Goal: Task Accomplishment & Management: Complete application form

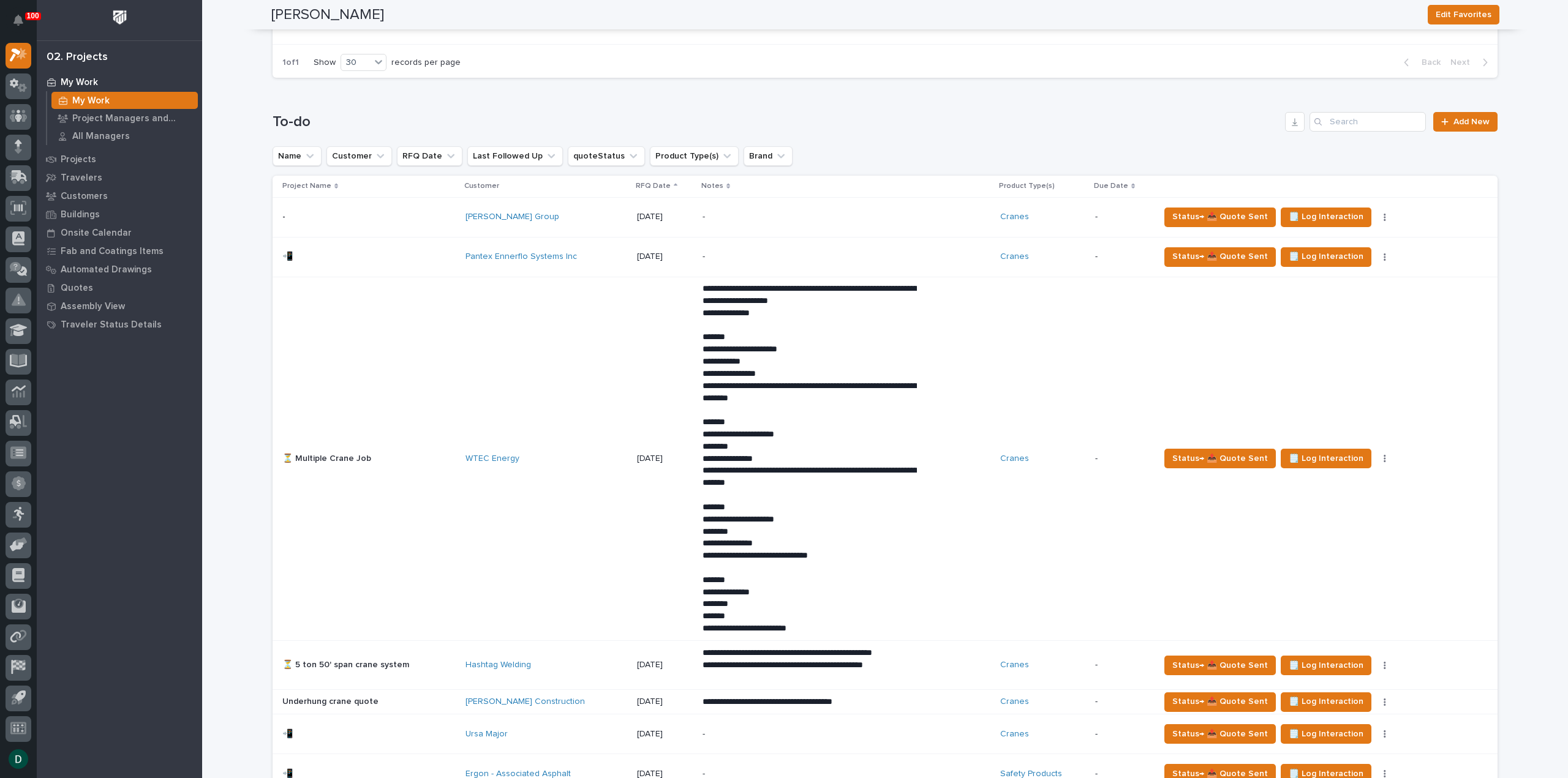
scroll to position [490, 0]
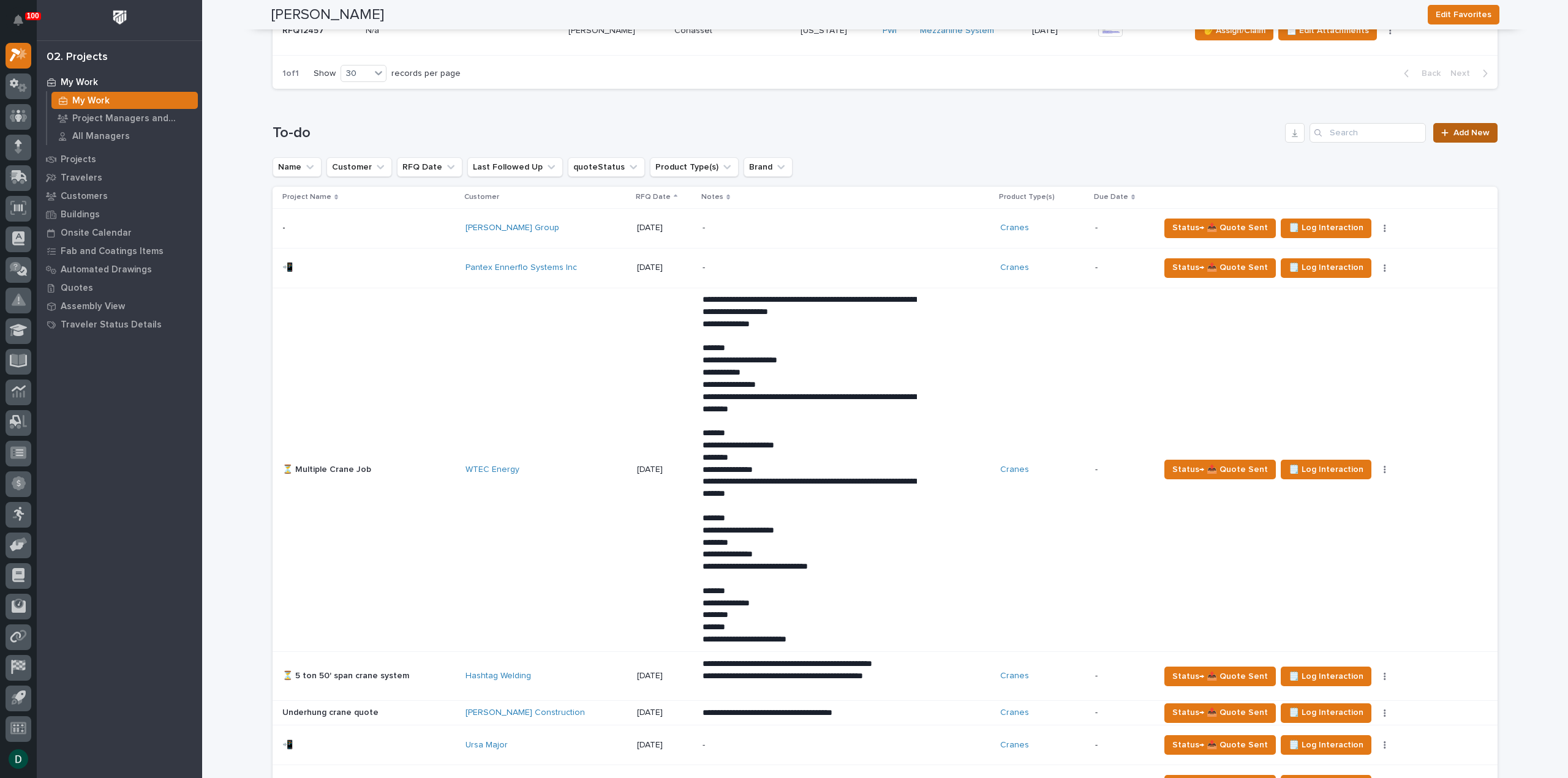
click at [1475, 128] on span "Add New" at bounding box center [1471, 132] width 36 height 8
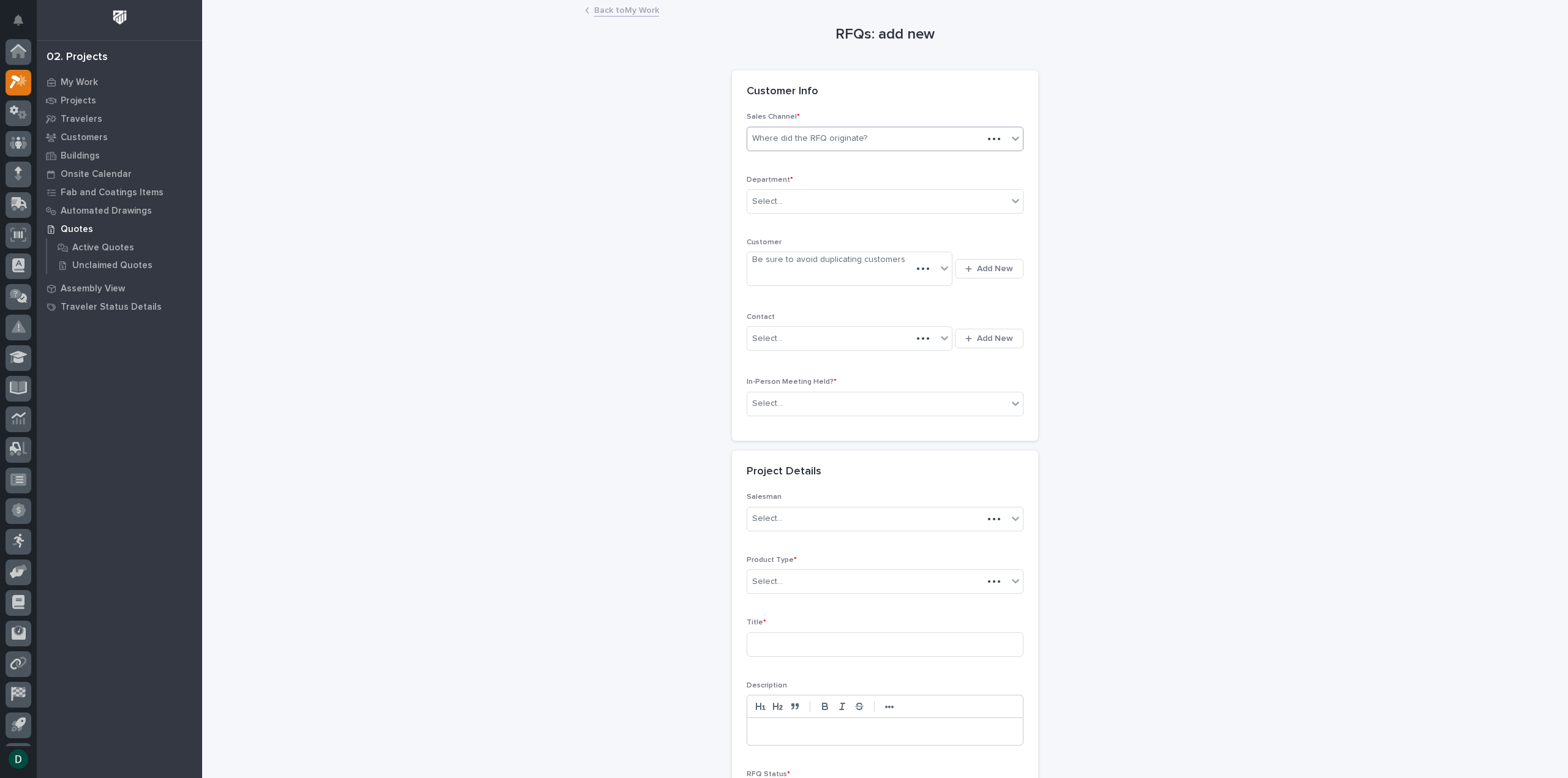
scroll to position [27, 0]
click at [839, 132] on div "Where did the RFQ originate?" at bounding box center [809, 138] width 115 height 13
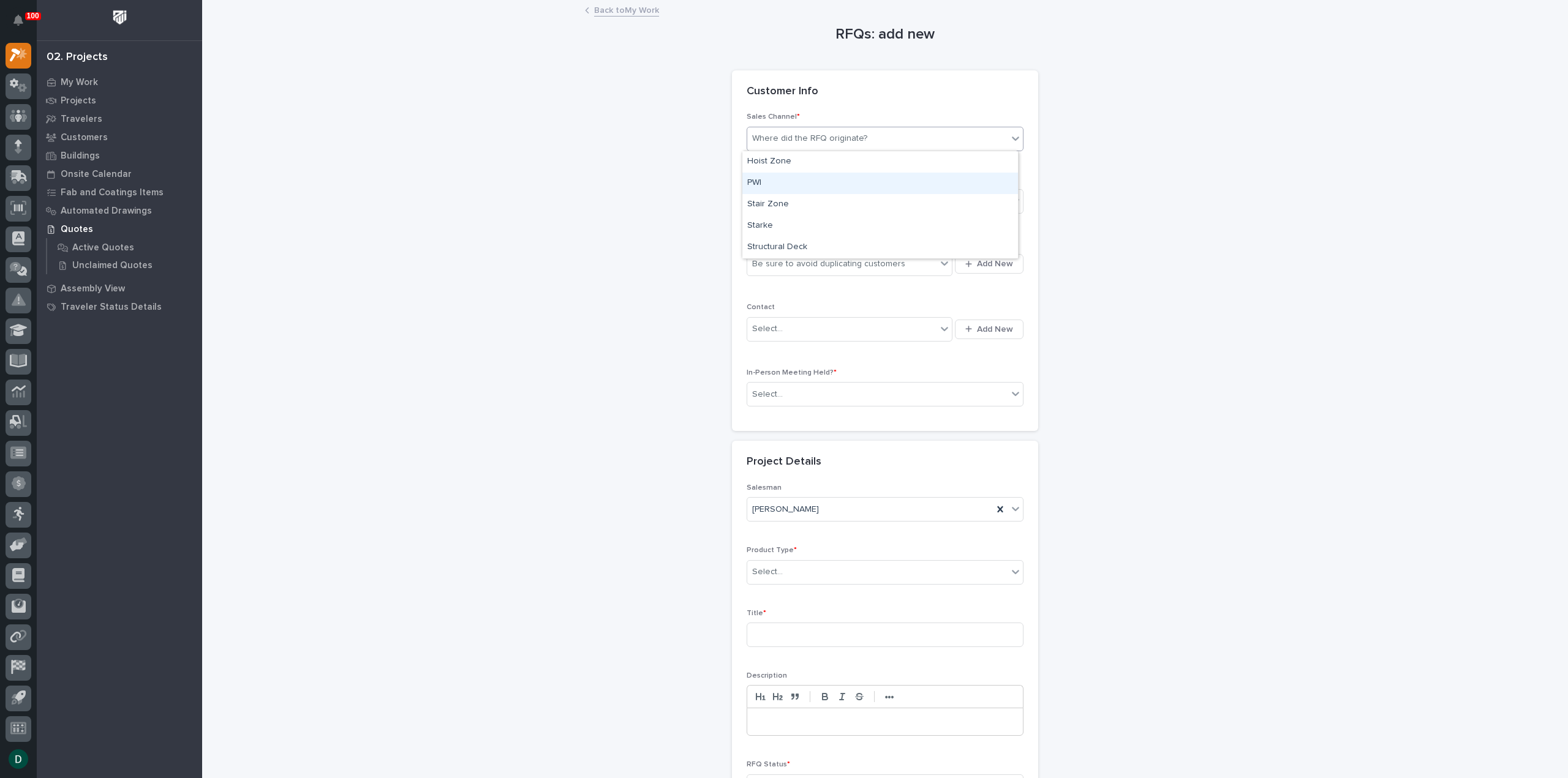
click at [773, 185] on div "PWI" at bounding box center [881, 184] width 276 height 22
click at [823, 194] on div "Select..." at bounding box center [877, 202] width 260 height 20
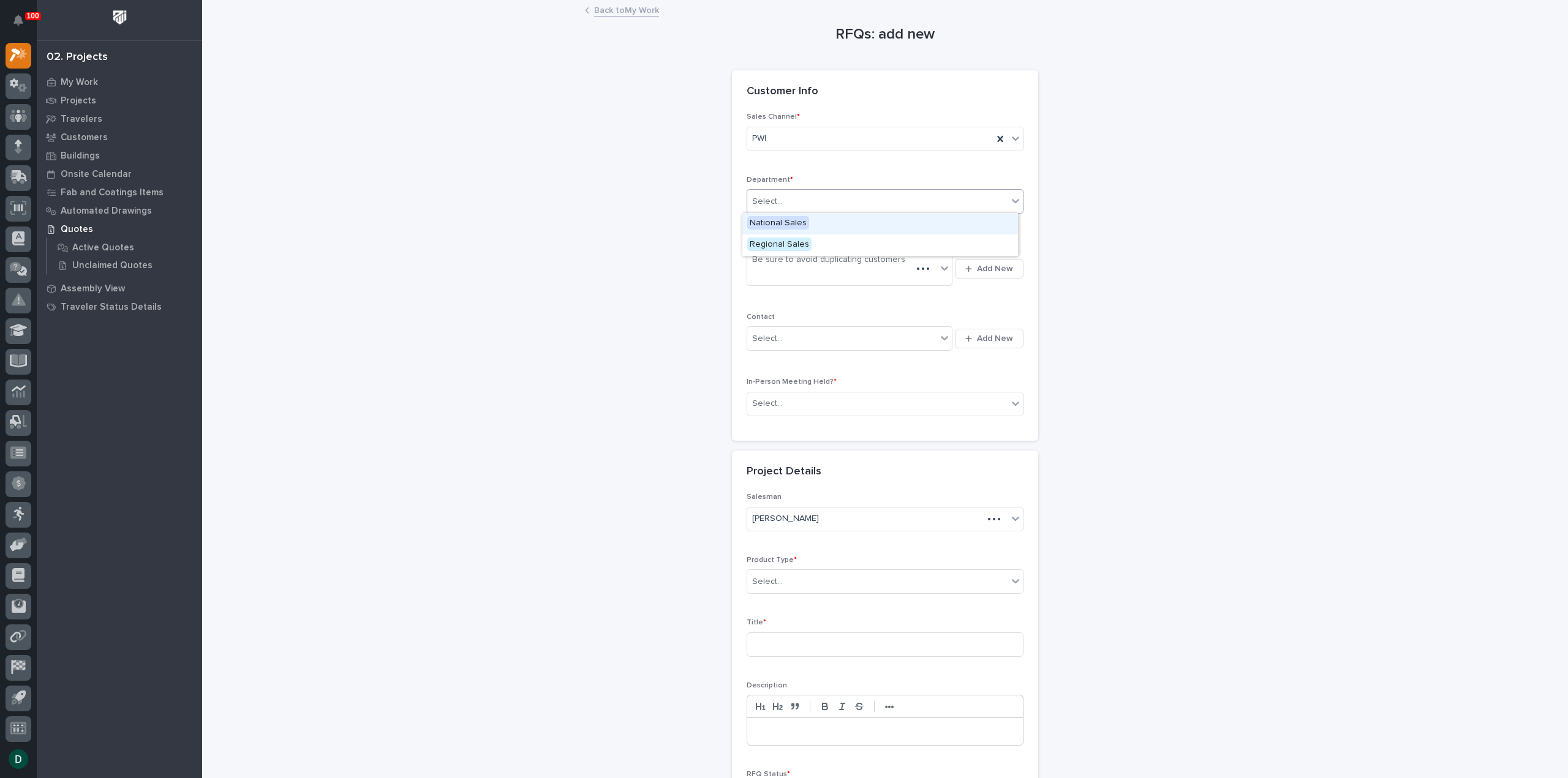
click at [804, 226] on span "National Sales" at bounding box center [778, 222] width 62 height 13
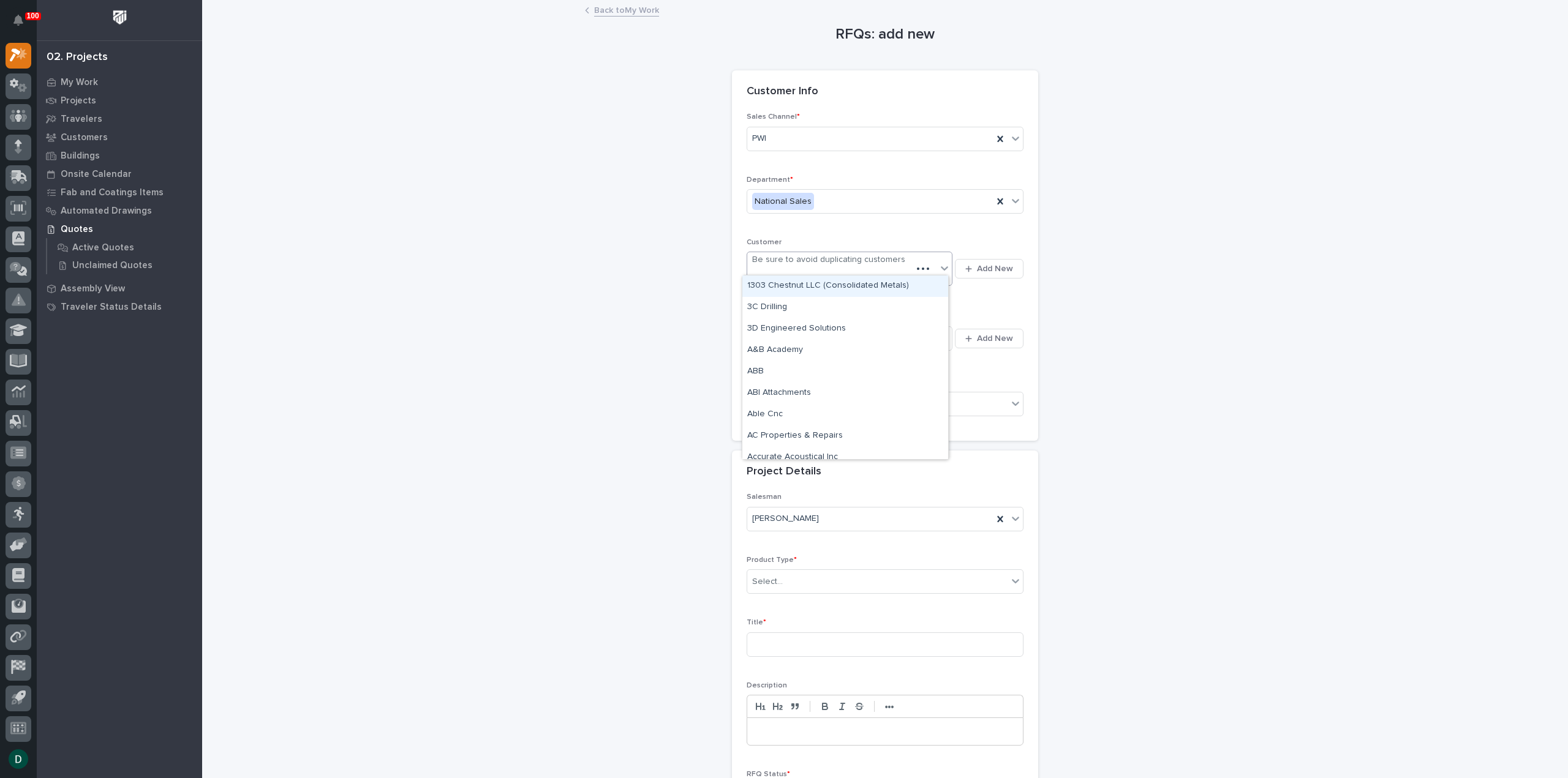
click at [838, 262] on div "Be sure to avoid duplicating customers" at bounding box center [828, 260] width 153 height 13
type input "******"
click at [829, 309] on div "Qualex Manufacturing" at bounding box center [846, 308] width 206 height 22
click at [813, 399] on div "Select..." at bounding box center [877, 395] width 260 height 20
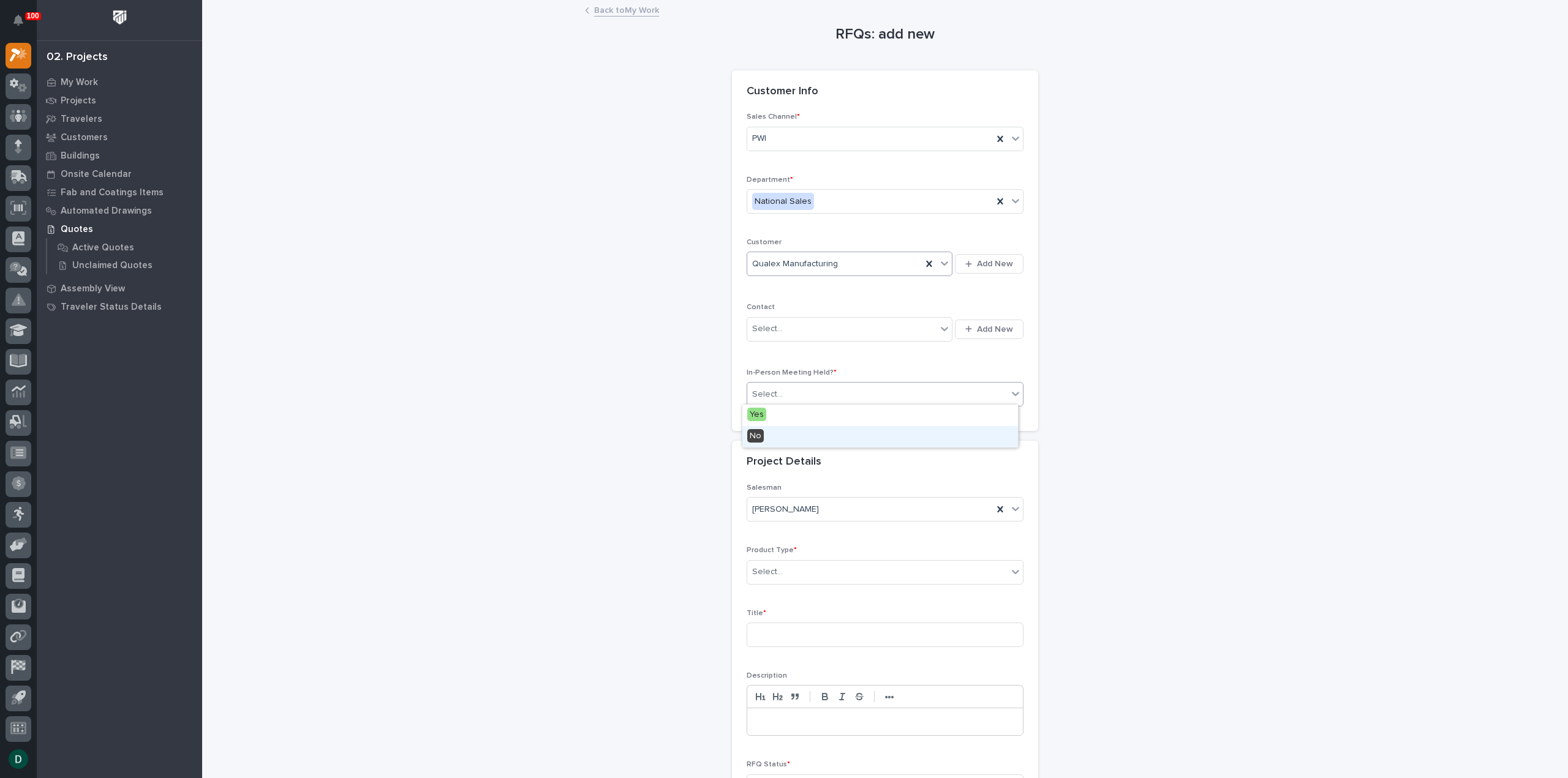
click at [796, 438] on div "No" at bounding box center [881, 437] width 276 height 22
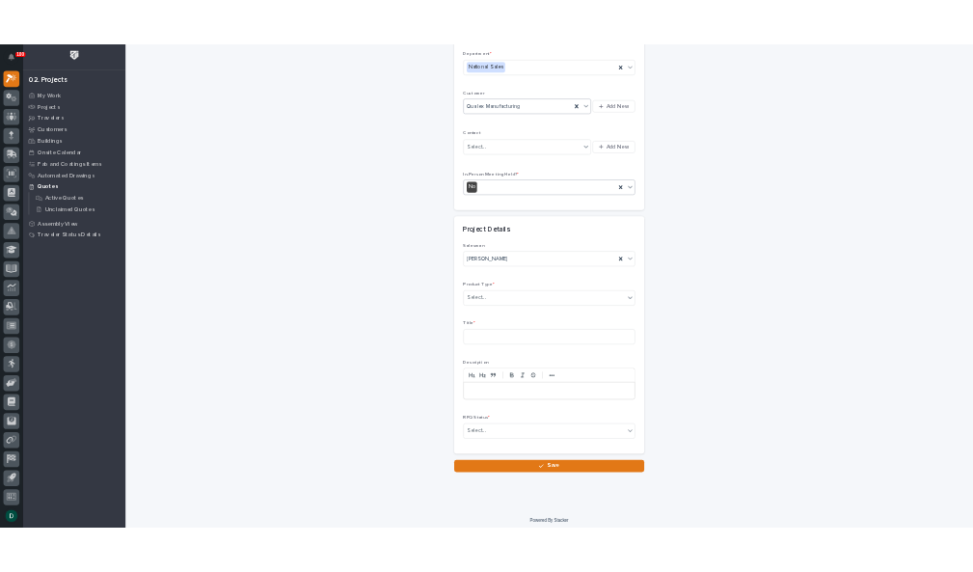
scroll to position [261, 0]
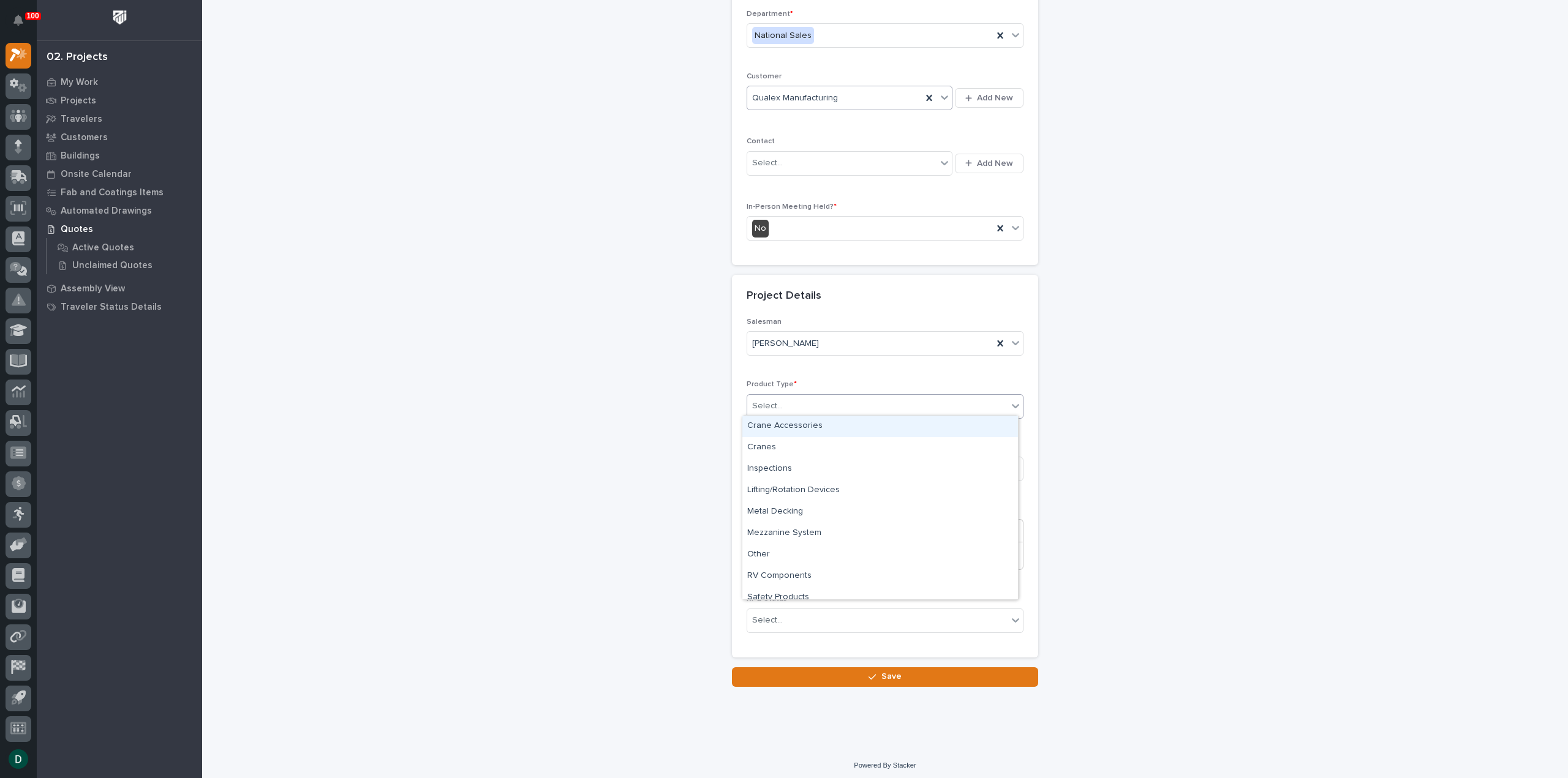
click at [827, 400] on div "Select..." at bounding box center [877, 406] width 260 height 20
click at [825, 448] on div "Cranes" at bounding box center [881, 448] width 276 height 22
click at [800, 466] on input at bounding box center [885, 469] width 277 height 25
type input "FSTRGM5 Bridge Crane"
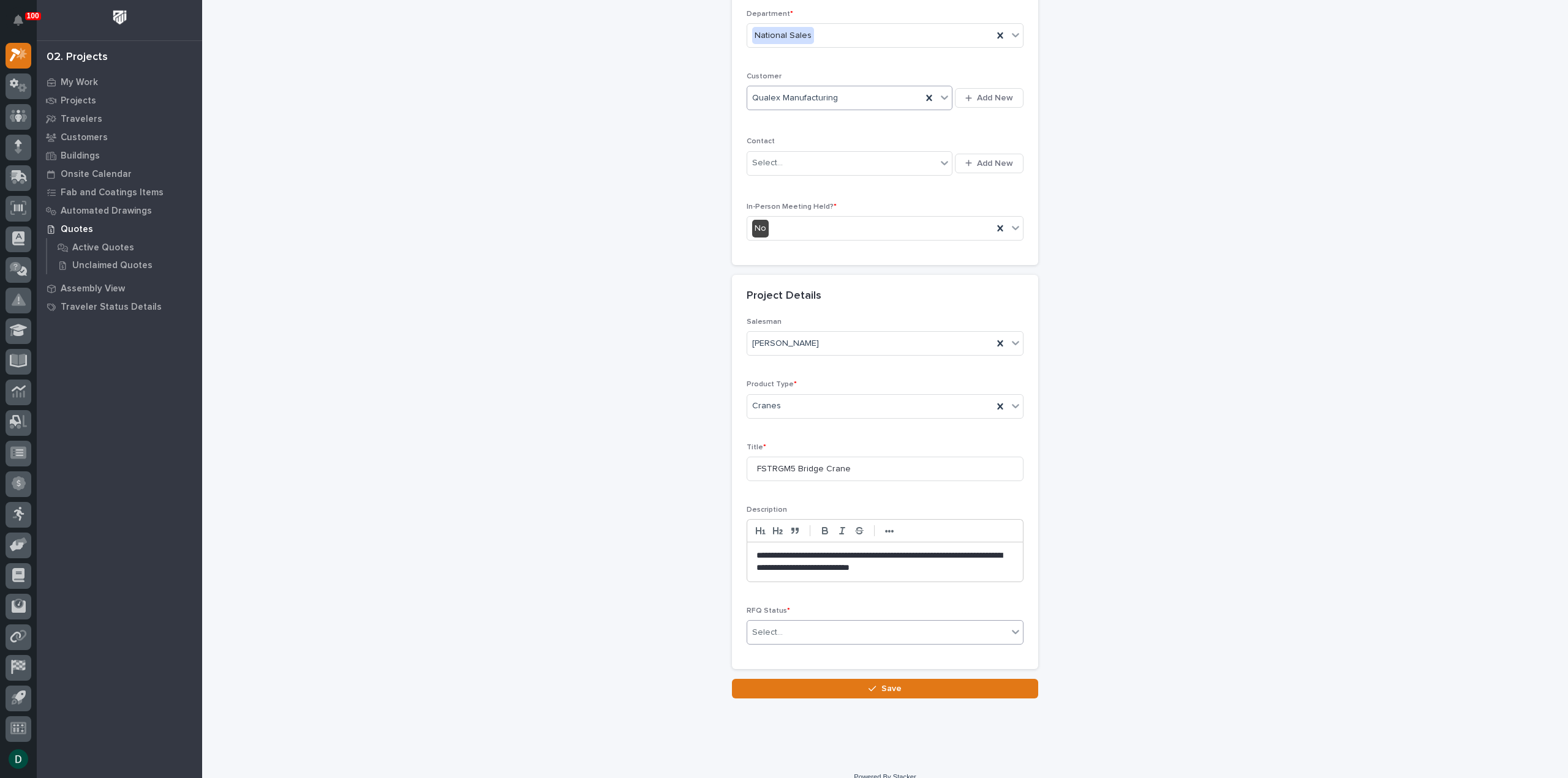
click at [806, 629] on div "Select..." at bounding box center [877, 633] width 260 height 20
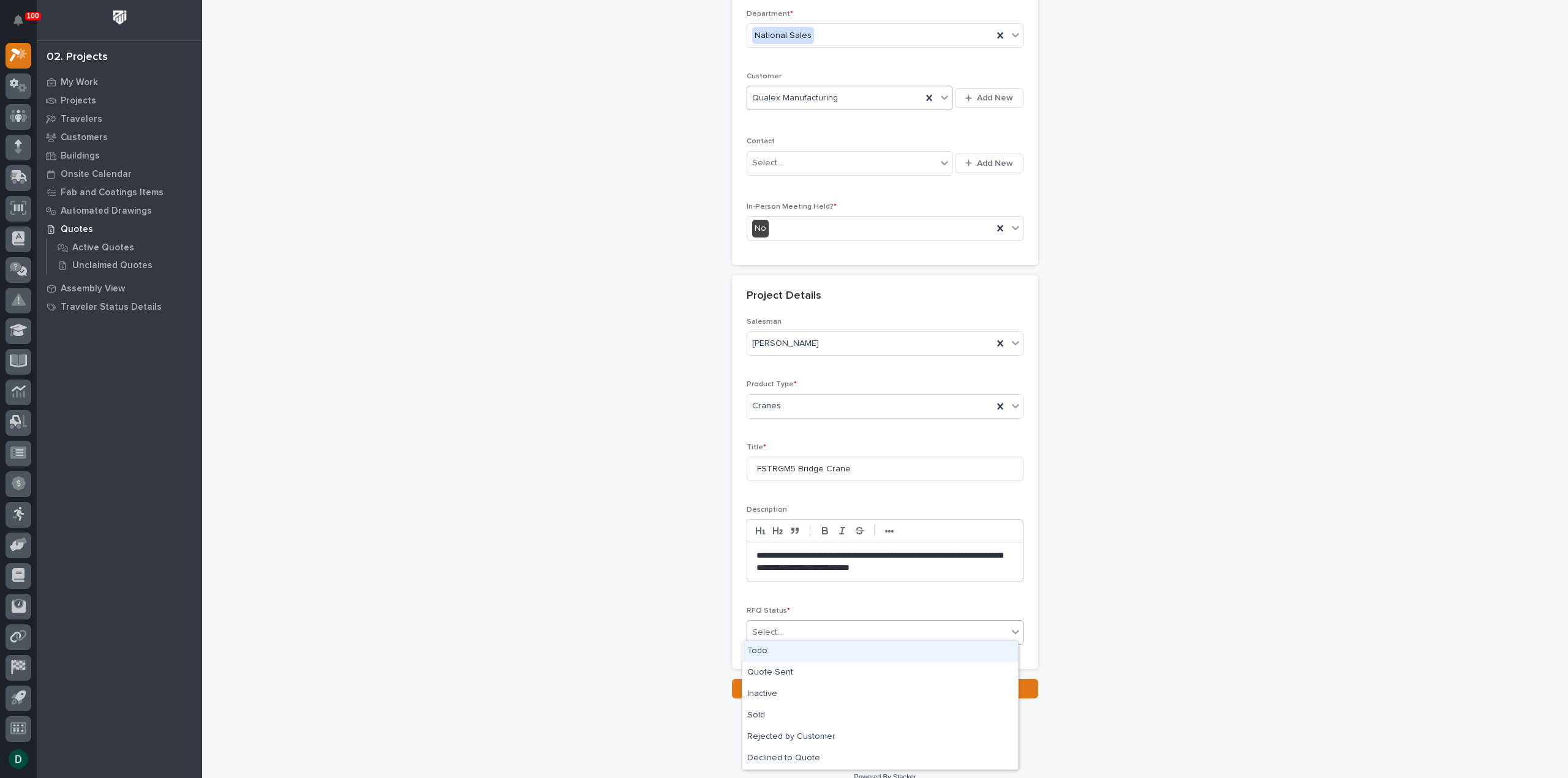
click at [803, 650] on div "Todo" at bounding box center [881, 652] width 276 height 22
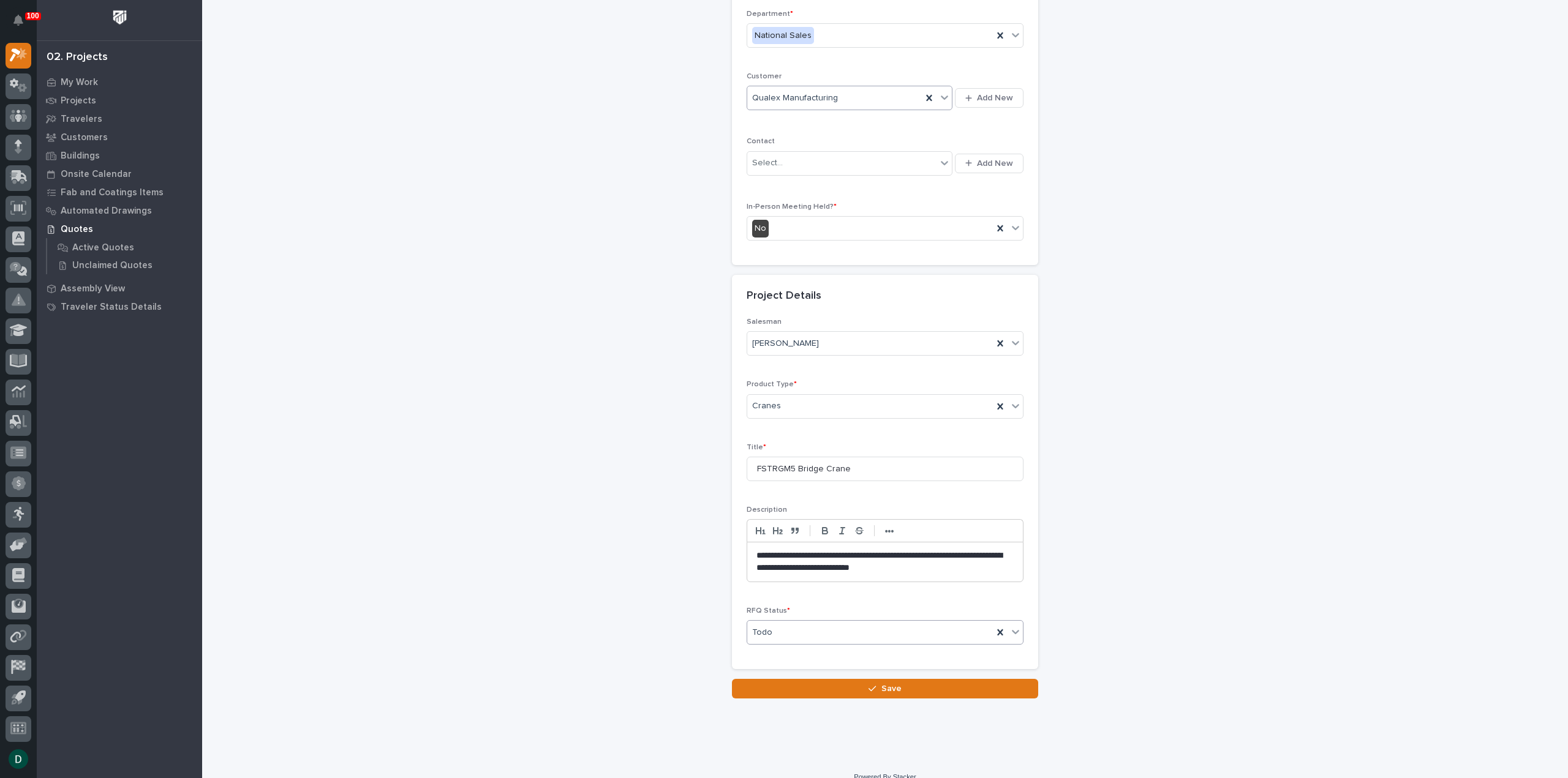
drag, startPoint x: 892, startPoint y: 679, endPoint x: 902, endPoint y: 678, distance: 10.0
click at [893, 683] on span "Save" at bounding box center [891, 688] width 20 height 11
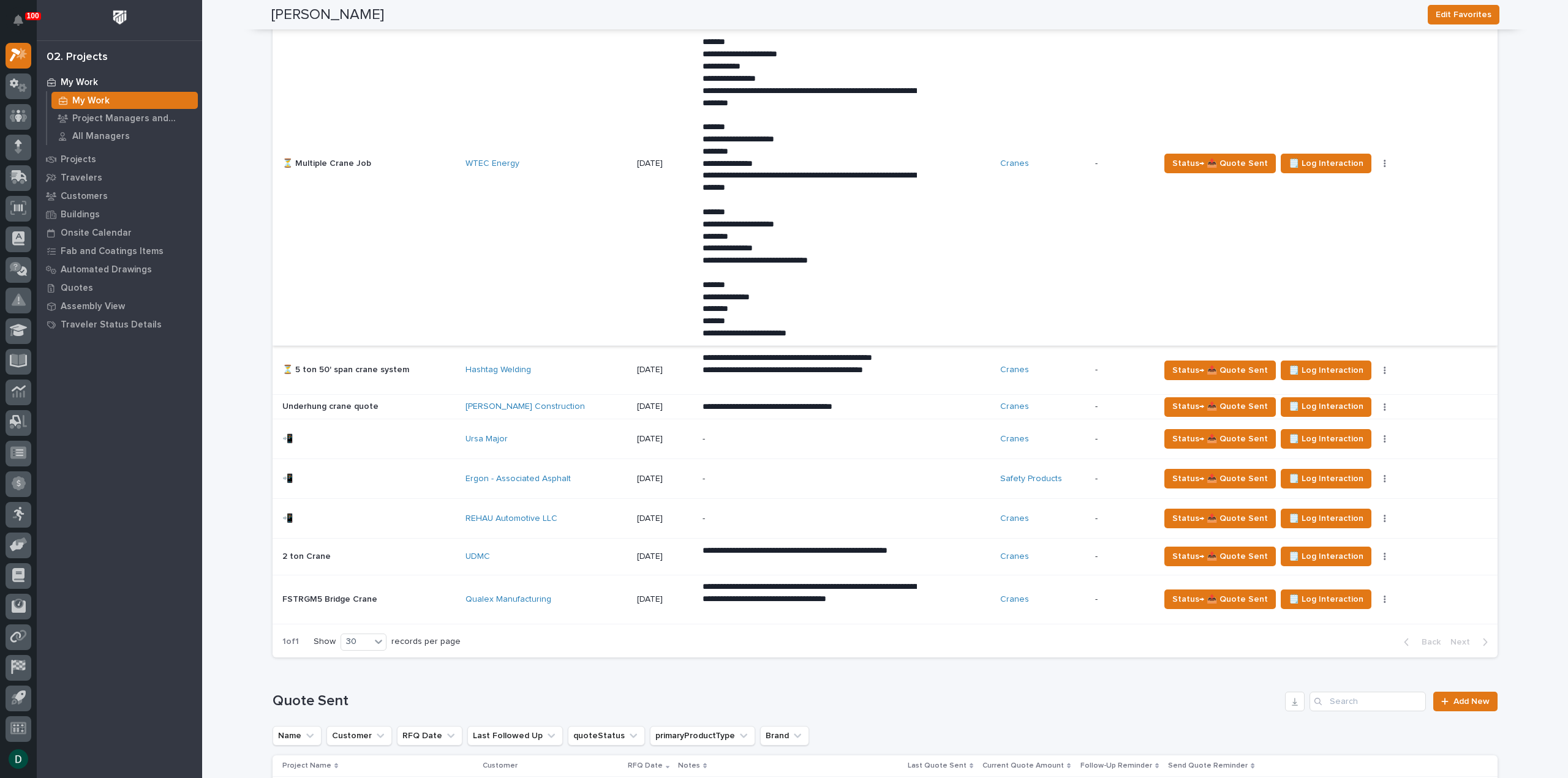
scroll to position [857, 0]
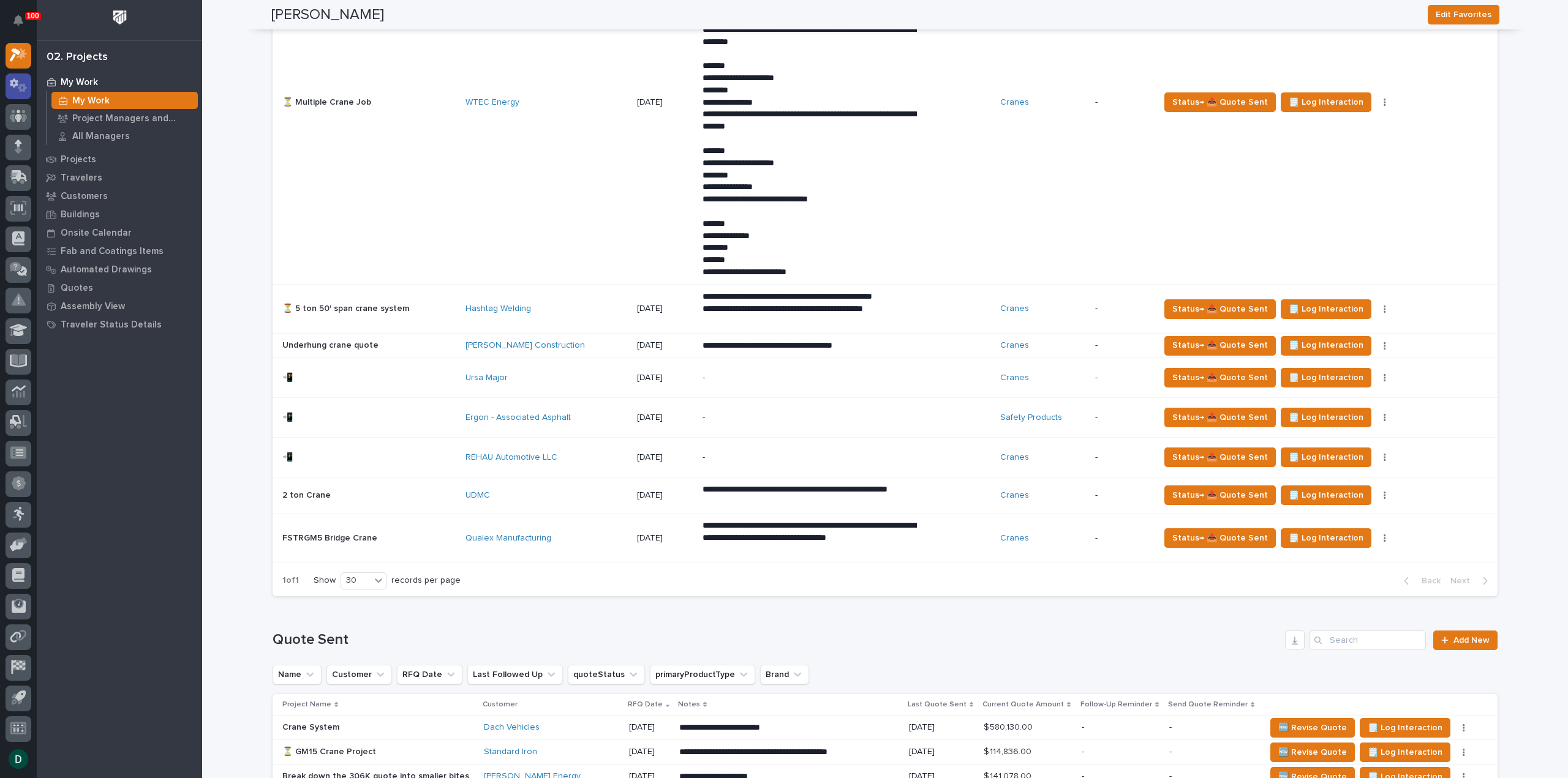
click at [20, 85] on icon at bounding box center [22, 88] width 9 height 8
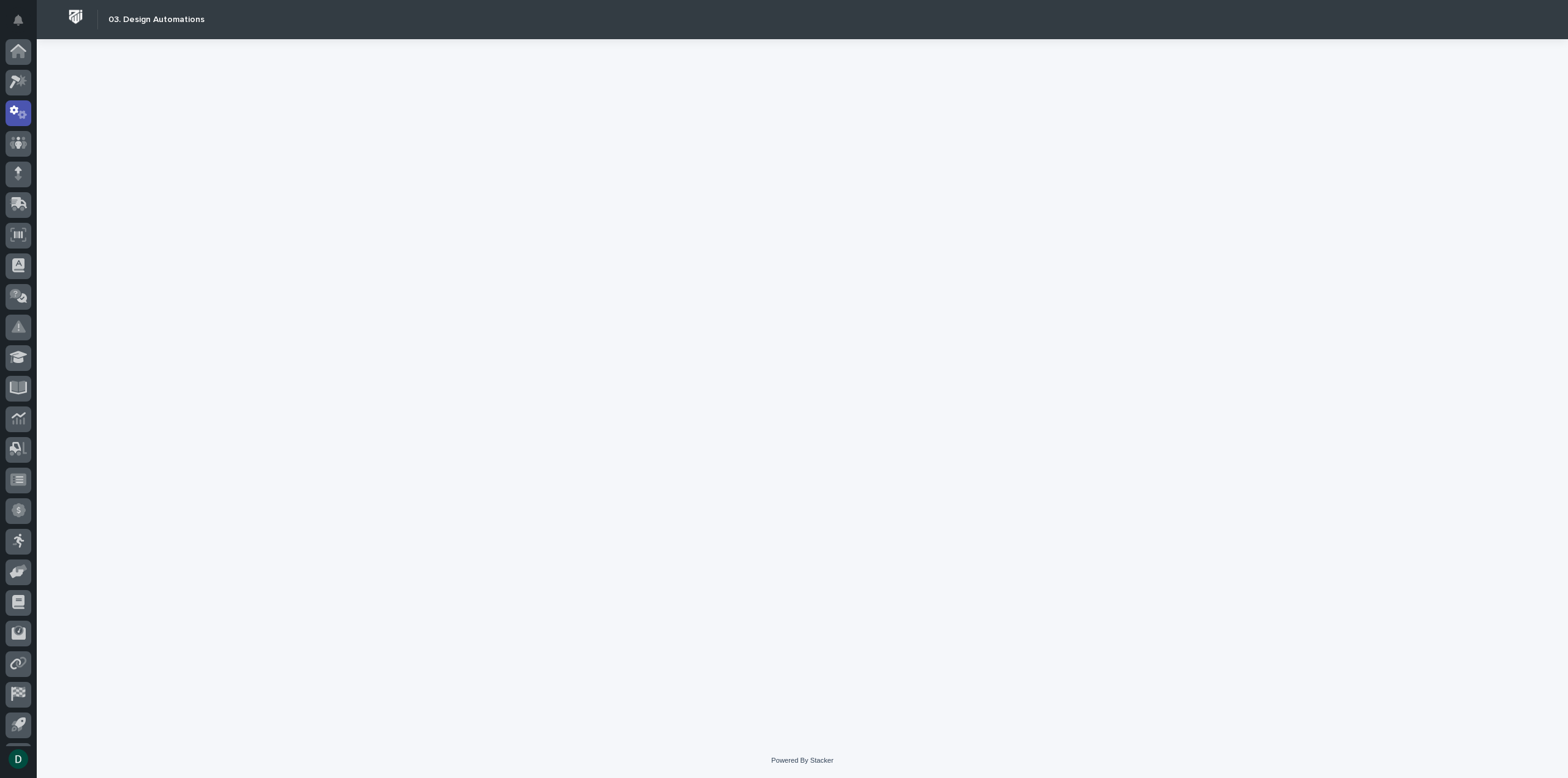
scroll to position [27, 0]
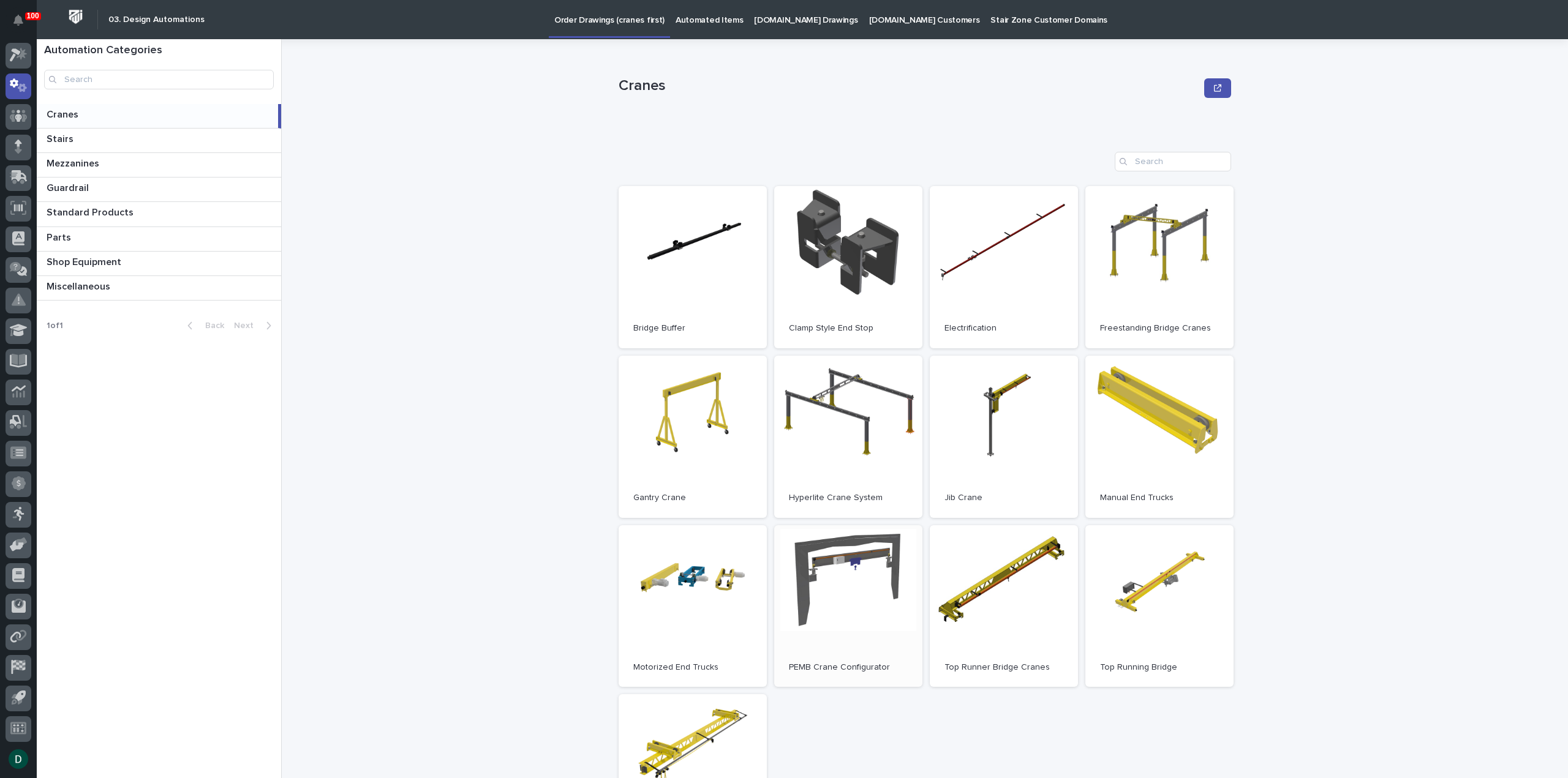
click at [856, 617] on link "Open" at bounding box center [848, 607] width 148 height 163
